Goal: Task Accomplishment & Management: Complete application form

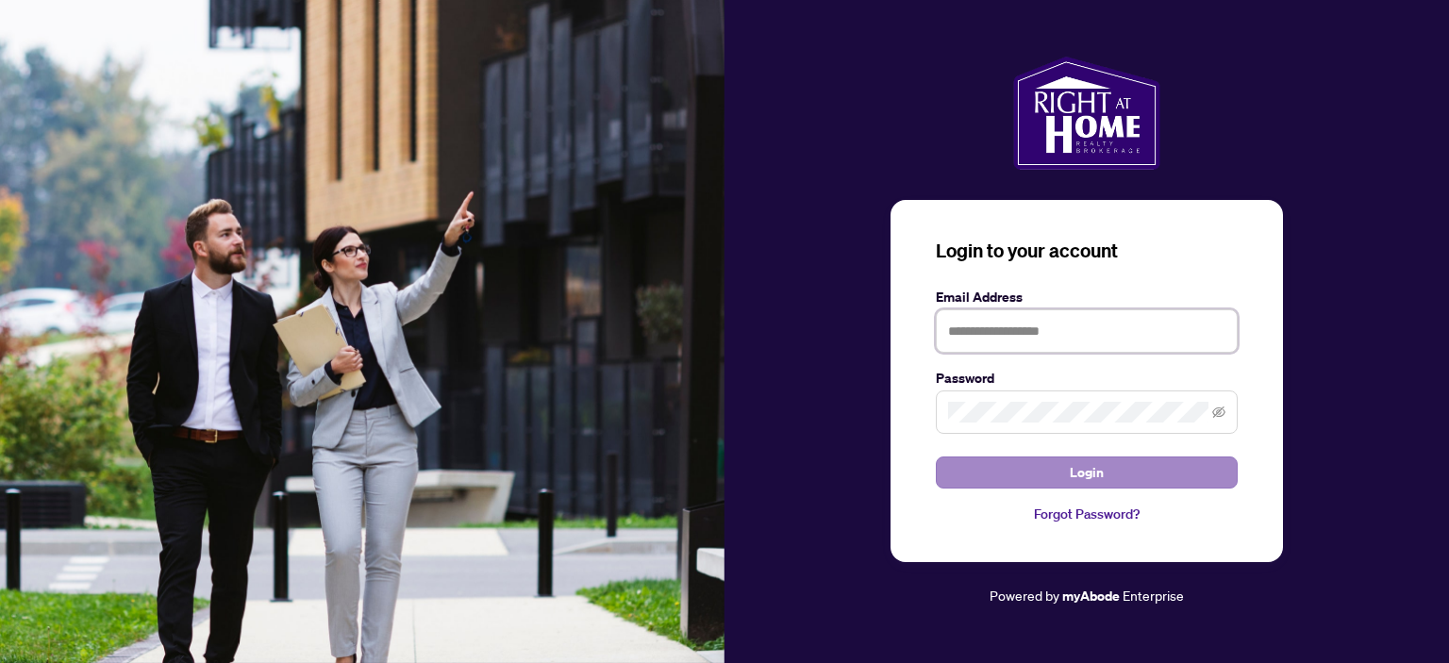
type input "**********"
click at [1100, 473] on span "Login" at bounding box center [1087, 473] width 34 height 30
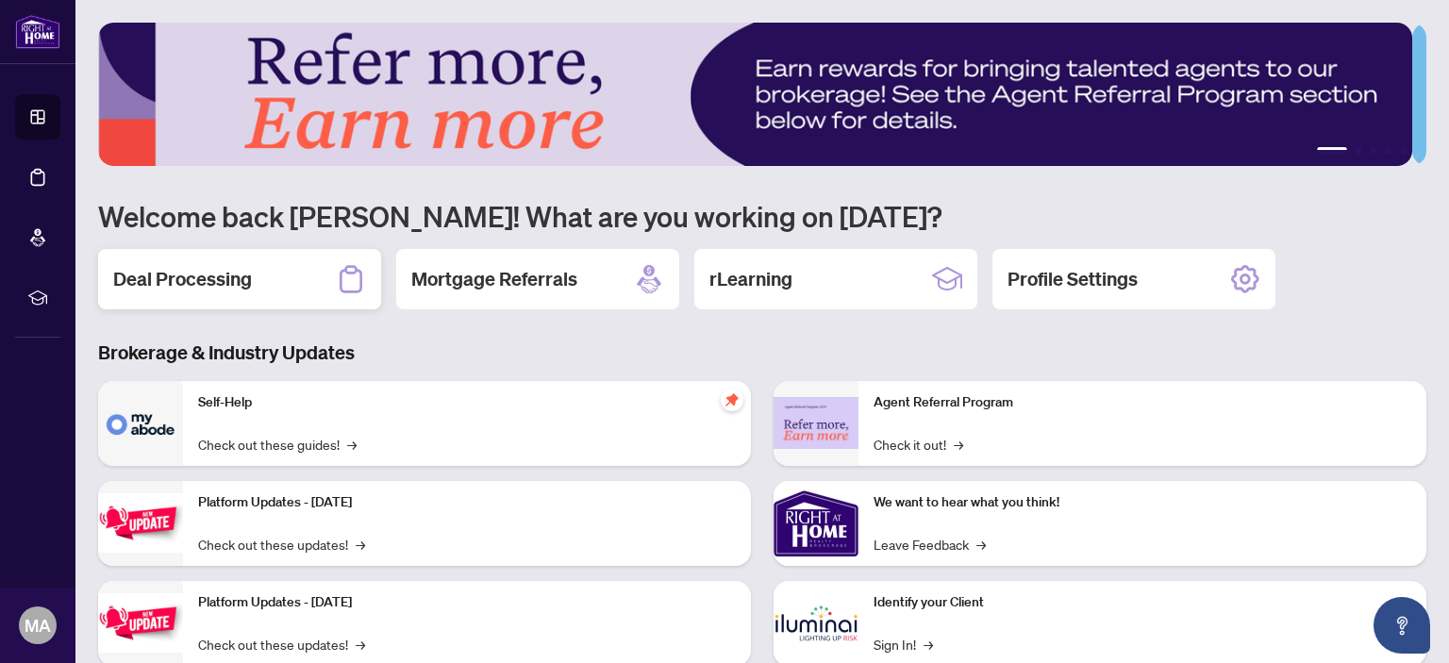
click at [234, 282] on h2 "Deal Processing" at bounding box center [182, 279] width 139 height 26
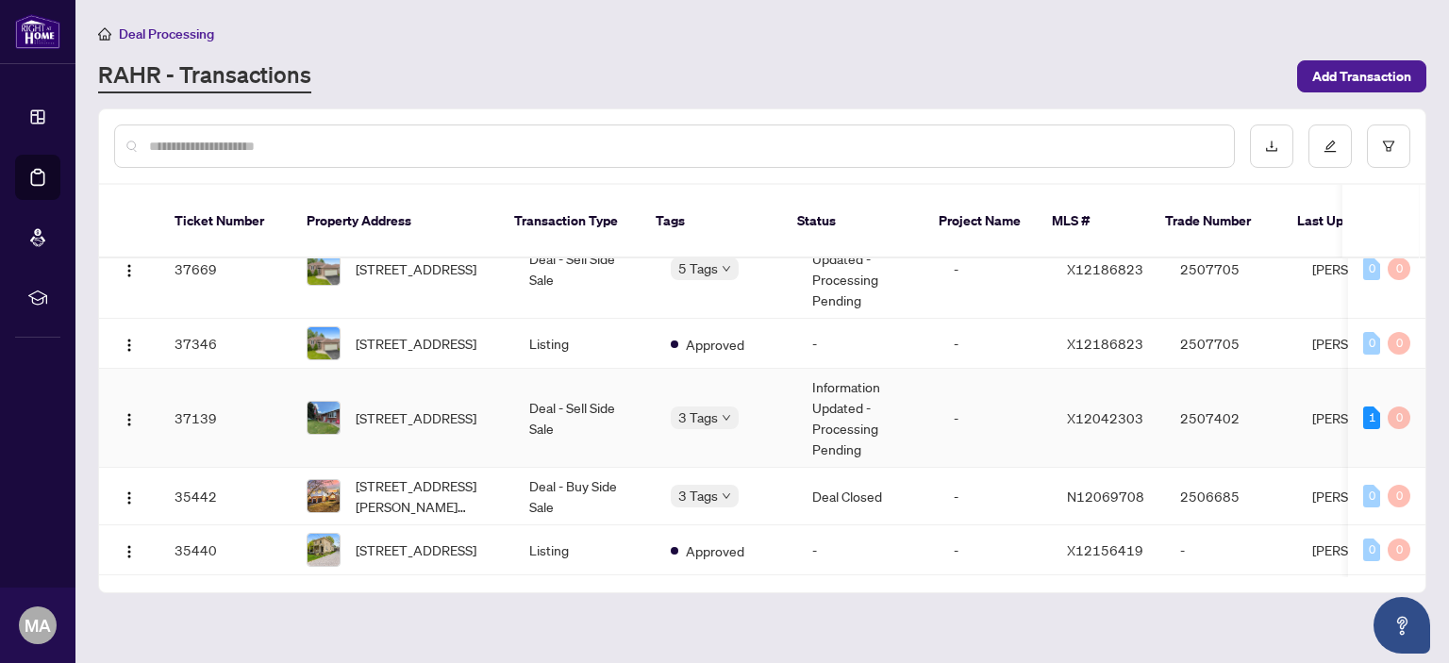
scroll to position [566, 0]
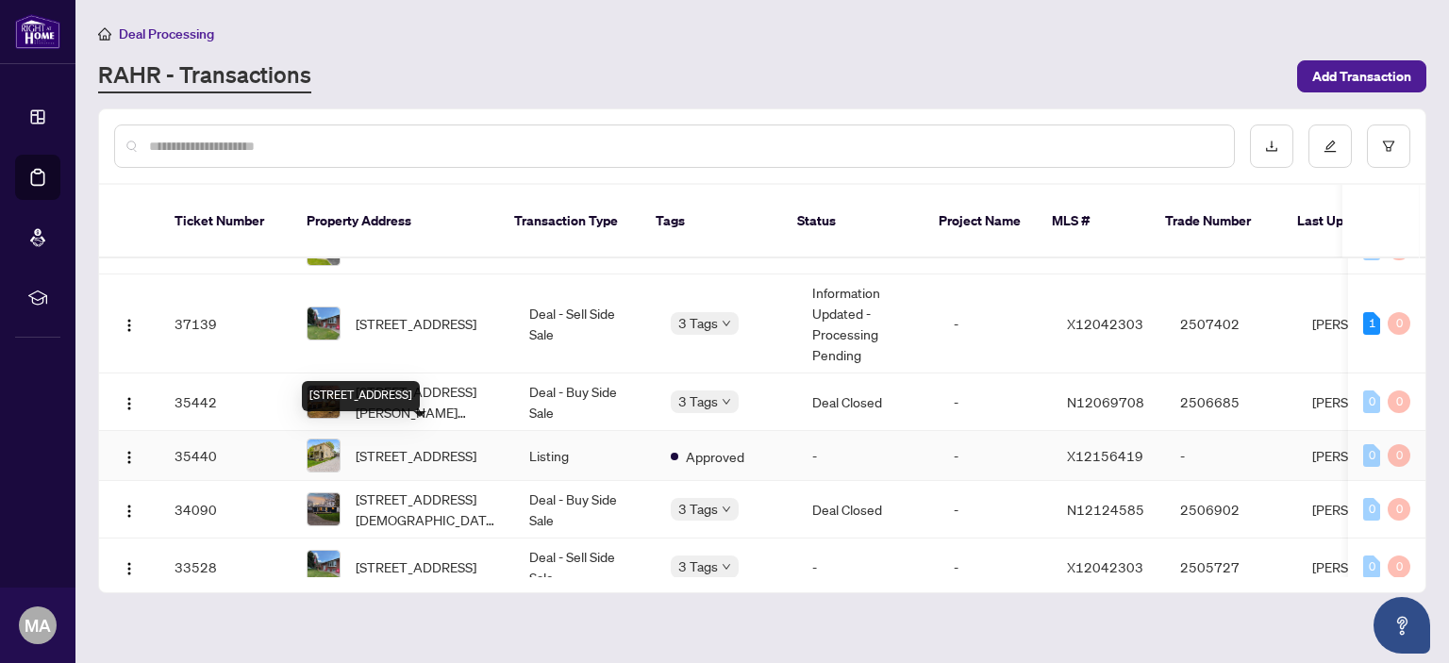
click at [450, 445] on span "[STREET_ADDRESS]" at bounding box center [416, 455] width 121 height 21
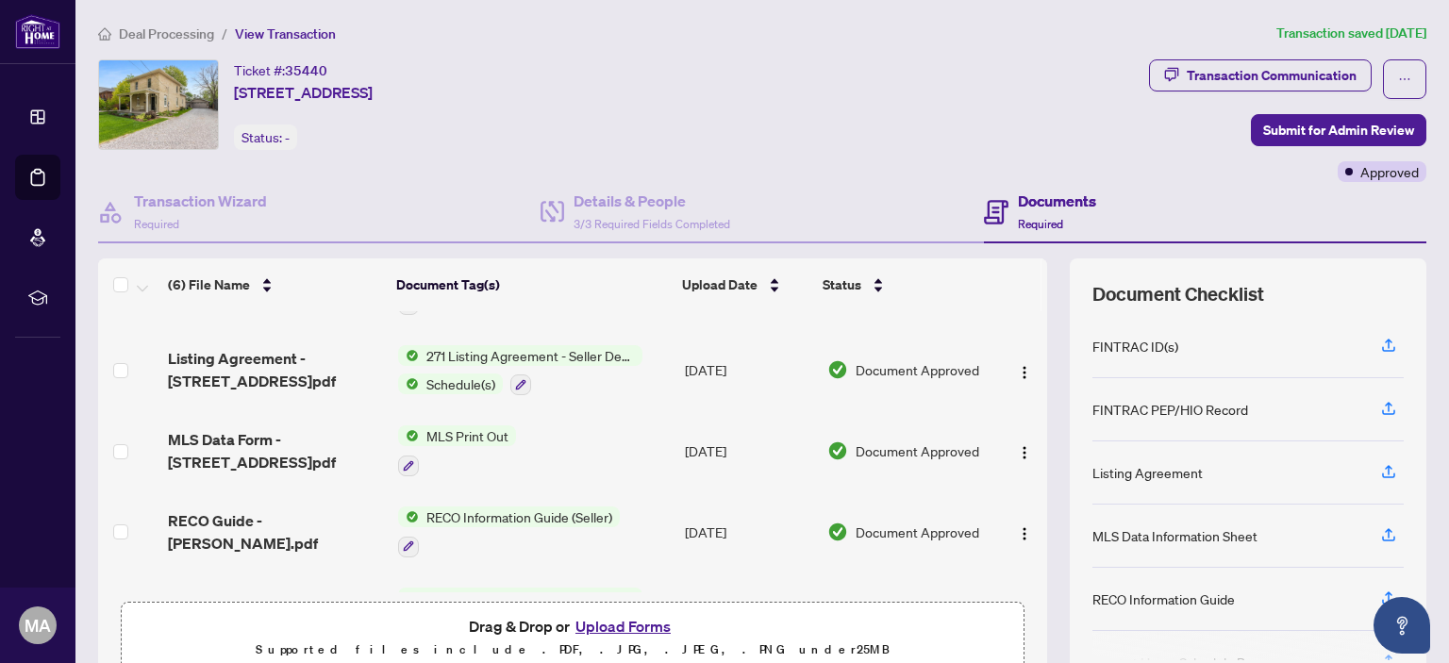
scroll to position [189, 0]
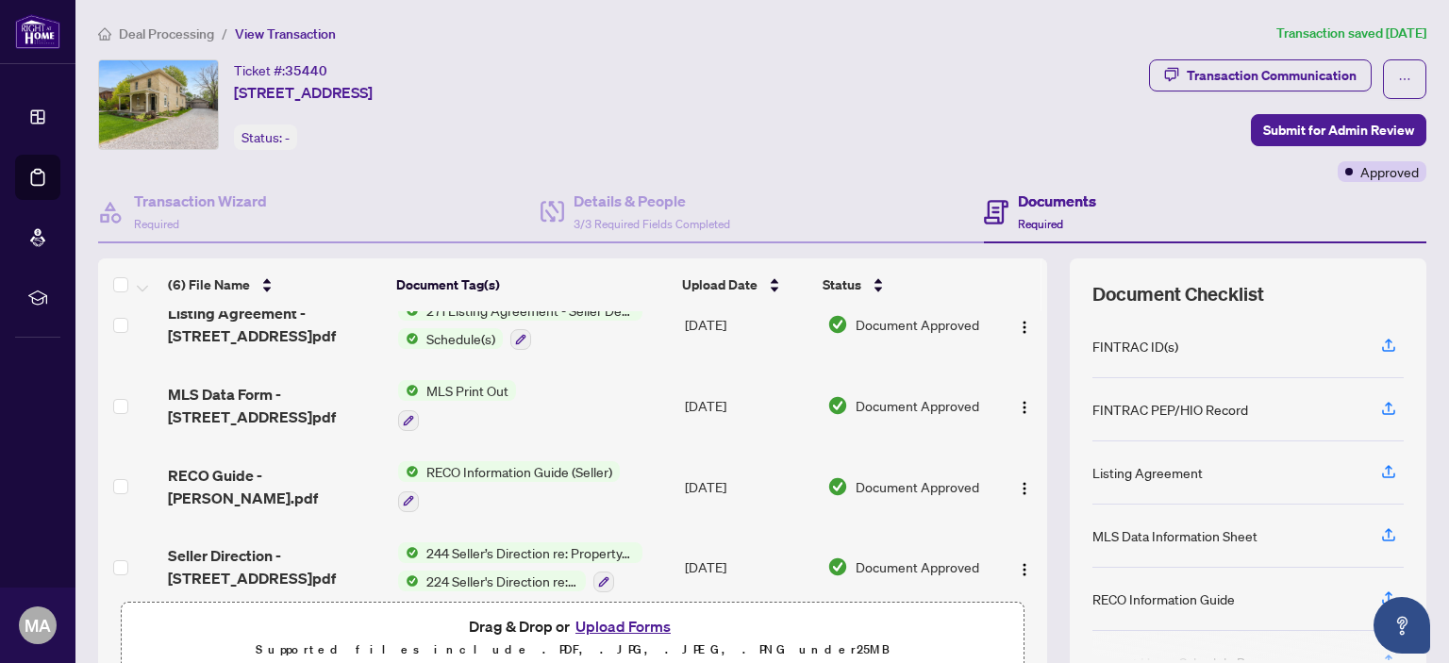
click at [611, 621] on button "Upload Forms" at bounding box center [623, 626] width 107 height 25
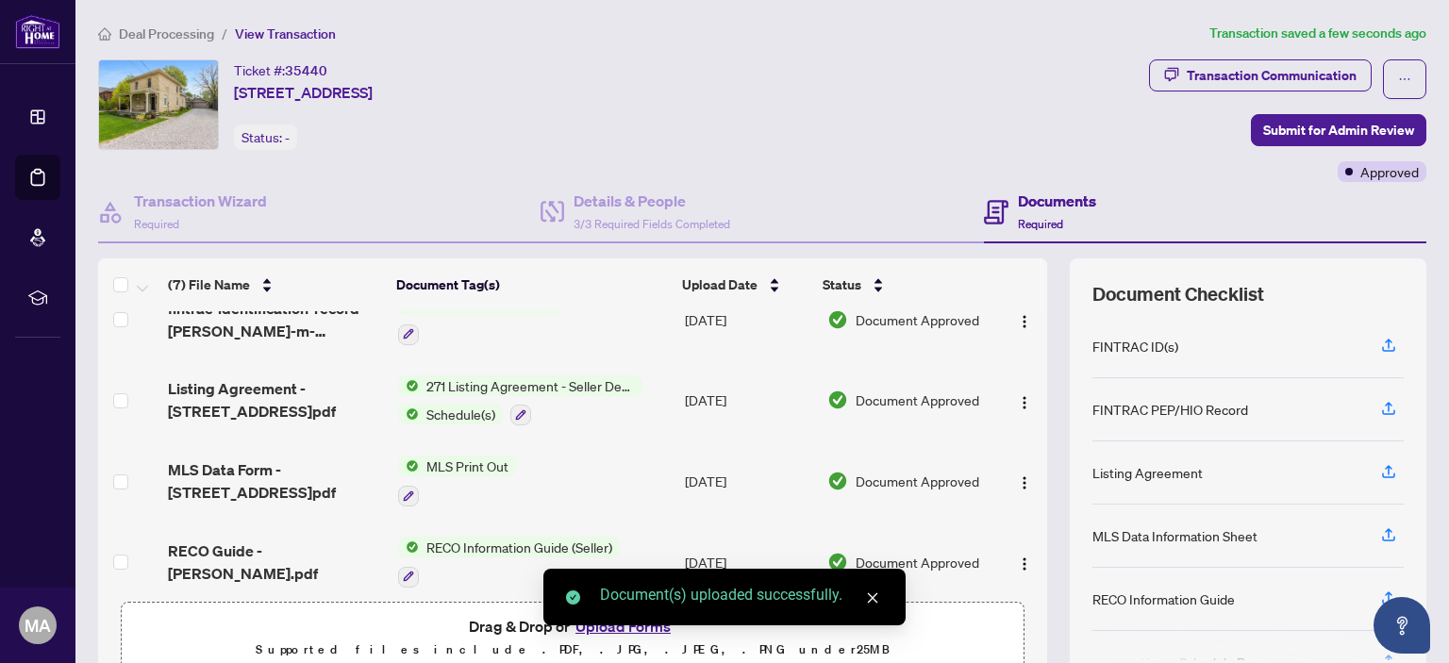
scroll to position [0, 0]
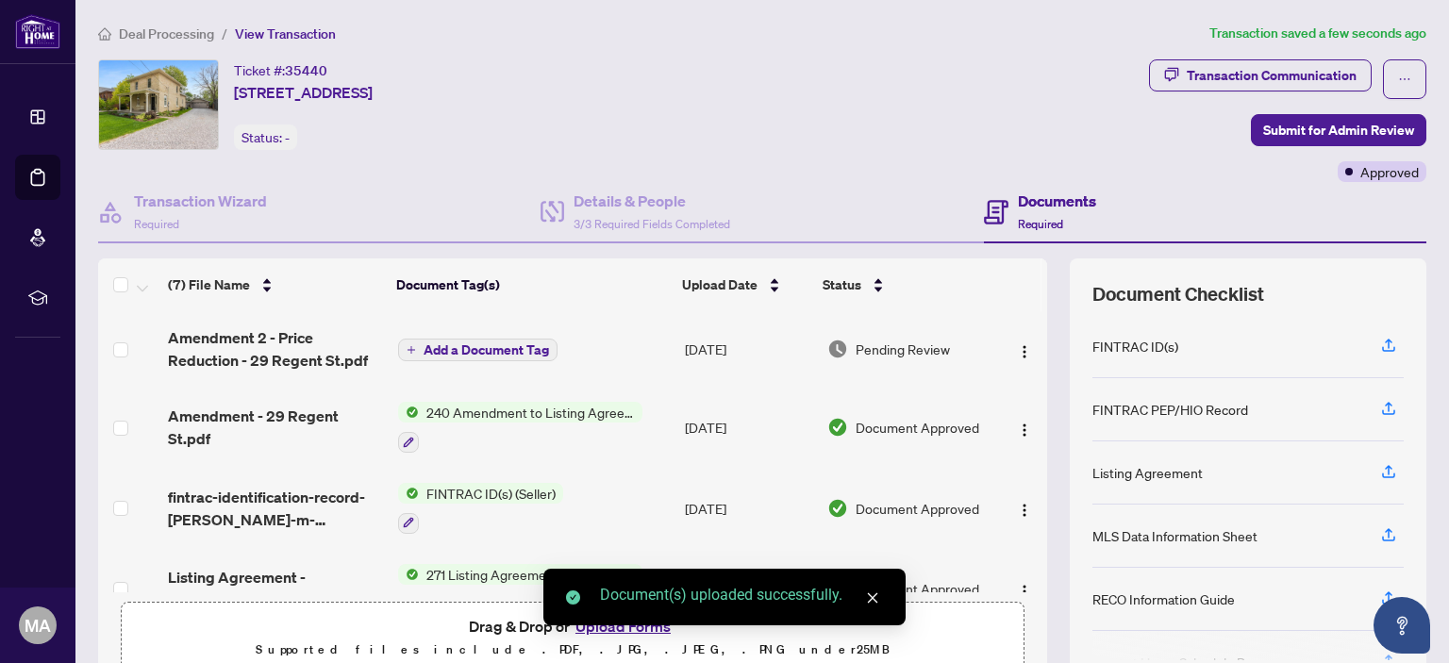
click at [440, 343] on span "Add a Document Tag" at bounding box center [486, 349] width 125 height 13
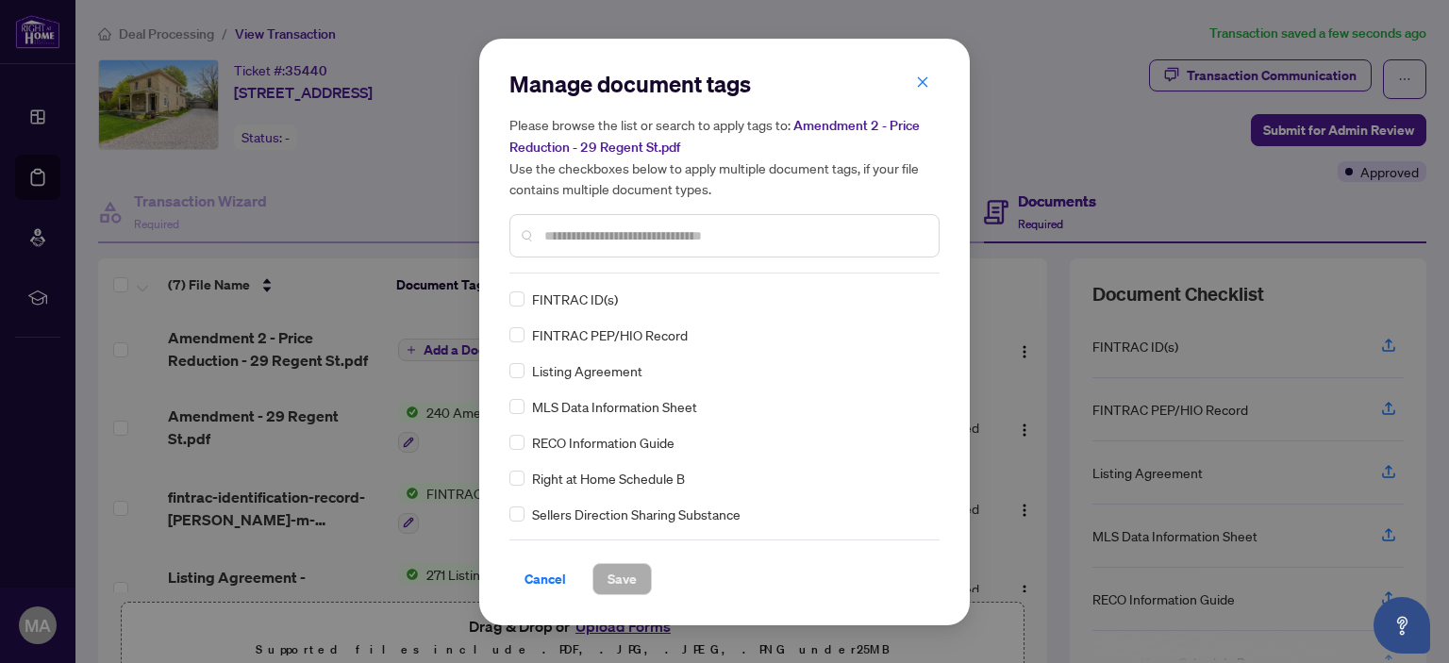
click at [594, 230] on input "text" at bounding box center [733, 236] width 379 height 21
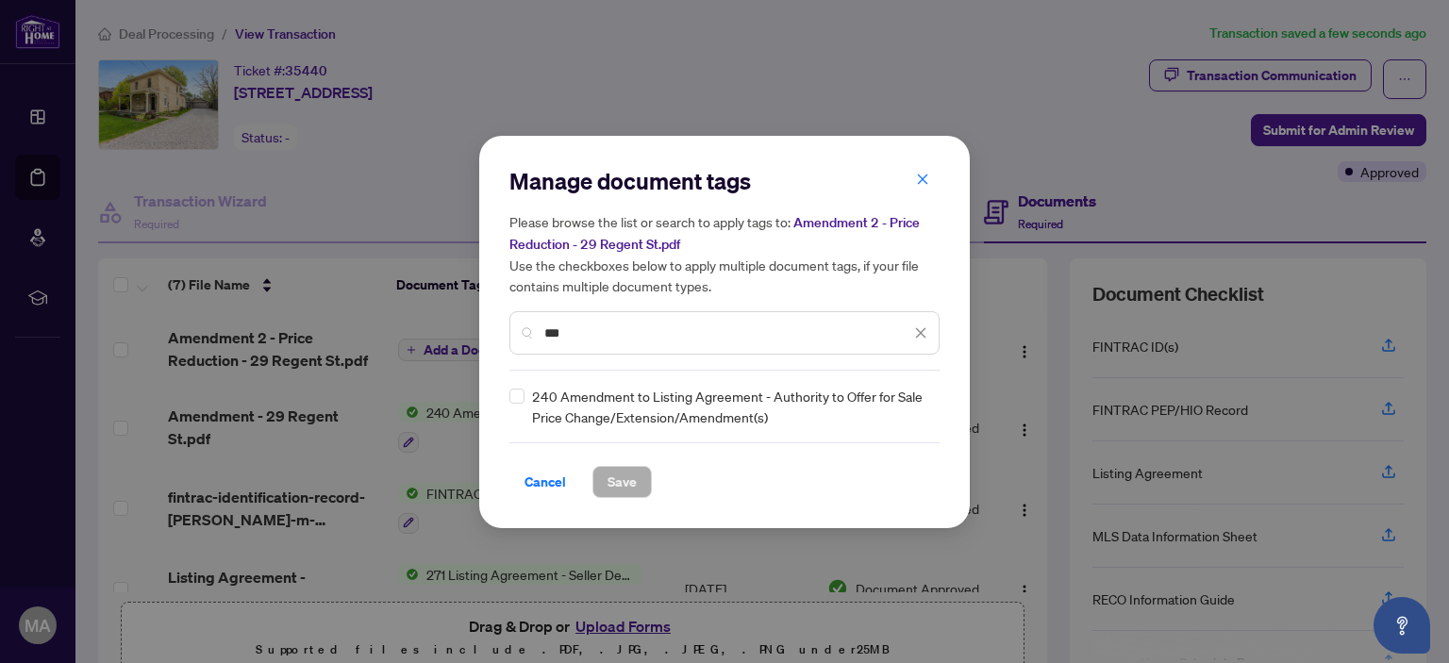
type input "***"
click at [604, 477] on button "Save" at bounding box center [622, 482] width 59 height 32
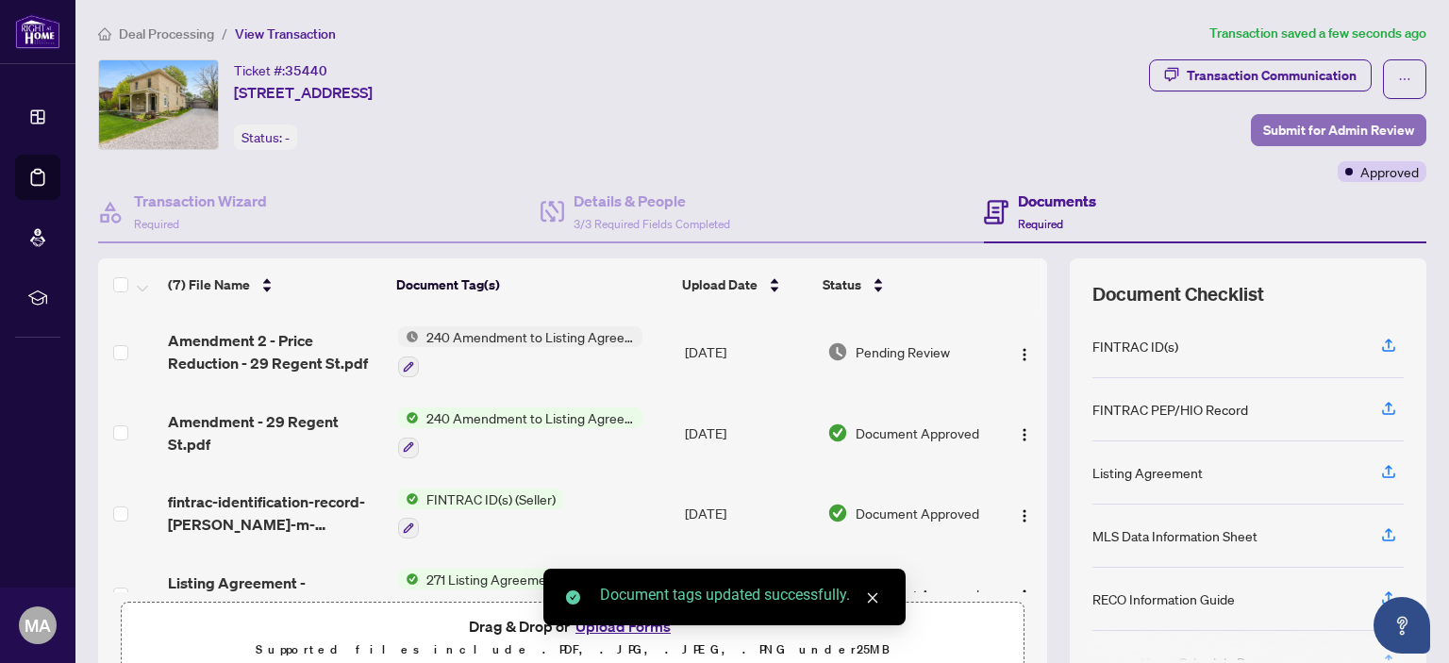
click at [1332, 133] on span "Submit for Admin Review" at bounding box center [1338, 130] width 151 height 30
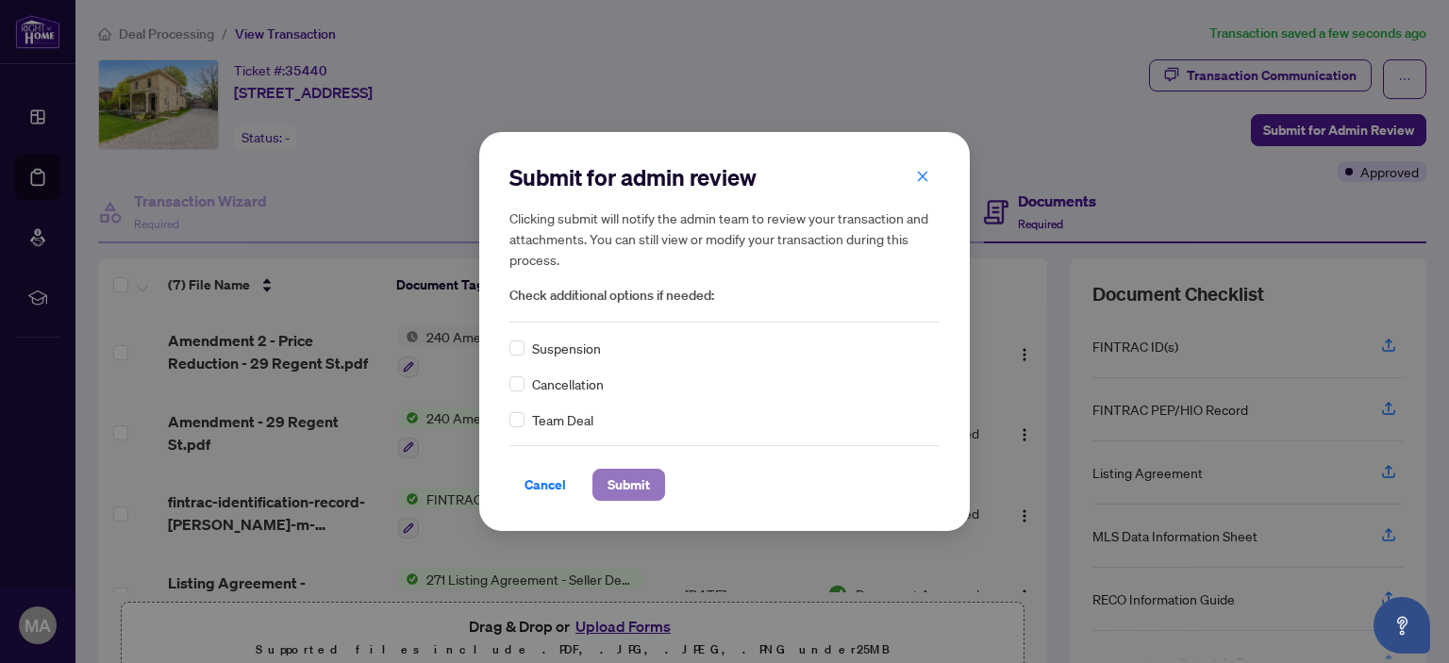
click at [648, 484] on span "Submit" at bounding box center [629, 485] width 42 height 30
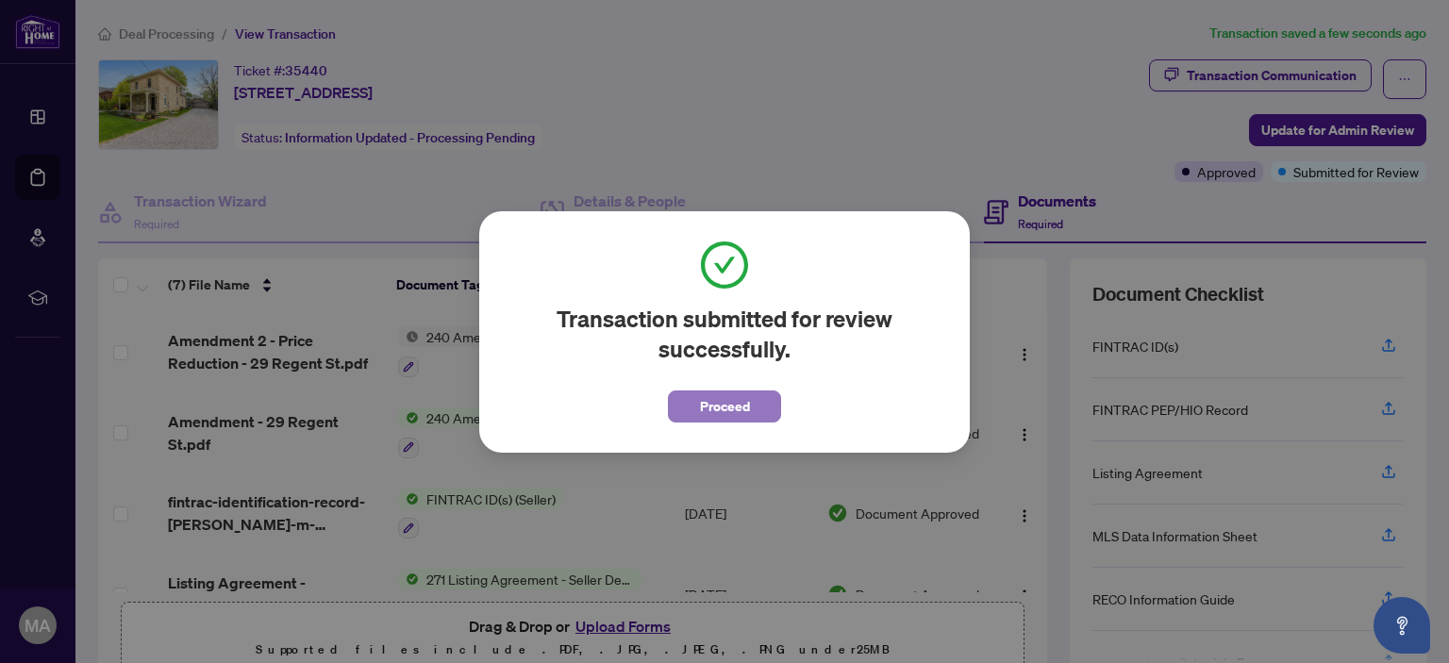
click at [761, 414] on button "Proceed" at bounding box center [724, 407] width 113 height 32
